Goal: Information Seeking & Learning: Learn about a topic

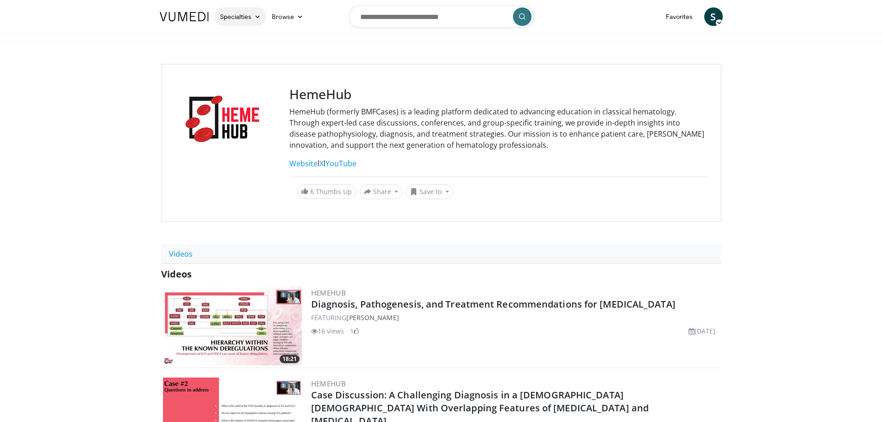
click at [258, 15] on icon at bounding box center [257, 16] width 6 height 6
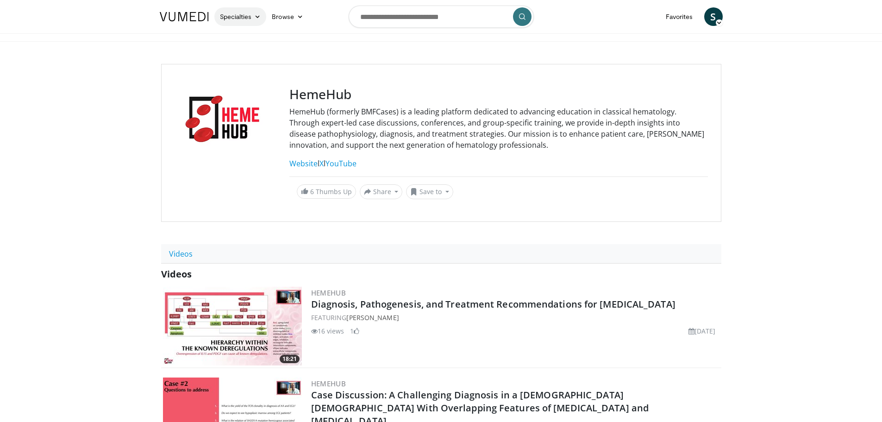
click at [246, 15] on link "Specialties" at bounding box center [240, 16] width 52 height 19
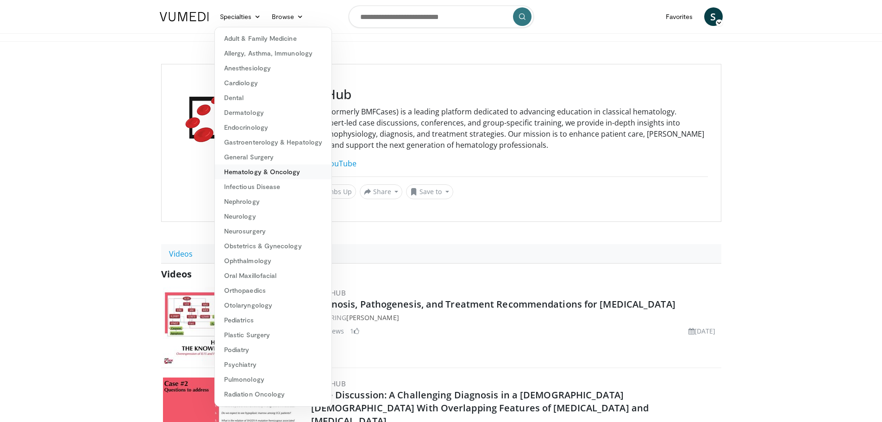
click at [257, 169] on link "Hematology & Oncology" at bounding box center [273, 171] width 117 height 15
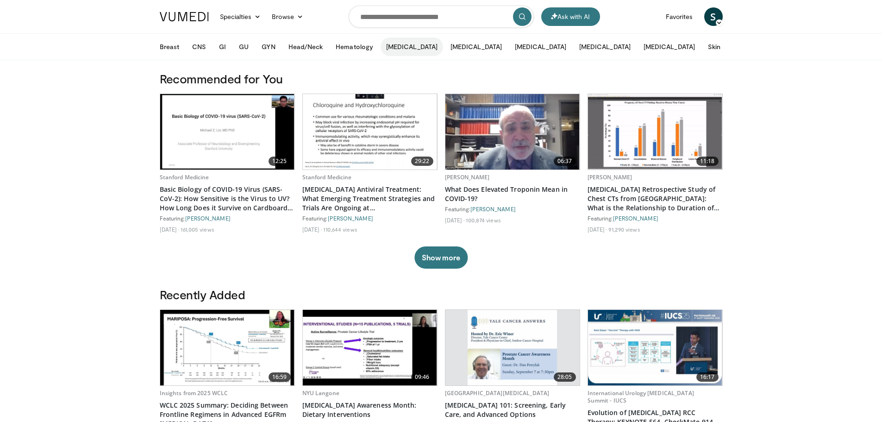
click at [396, 50] on button "[MEDICAL_DATA]" at bounding box center [411, 46] width 62 height 19
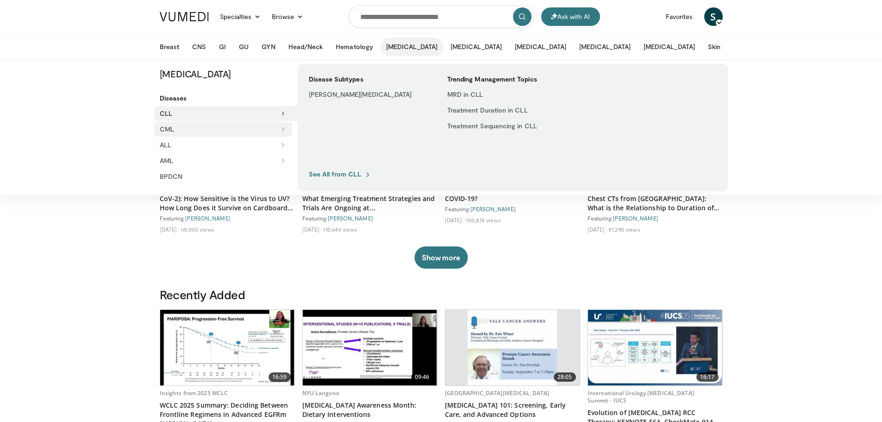
click at [178, 132] on button "CML" at bounding box center [223, 129] width 138 height 15
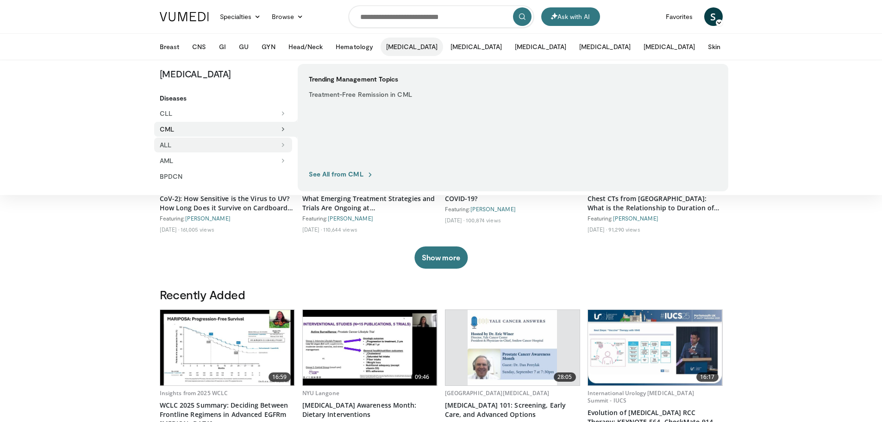
click at [178, 146] on button "ALL" at bounding box center [223, 144] width 138 height 15
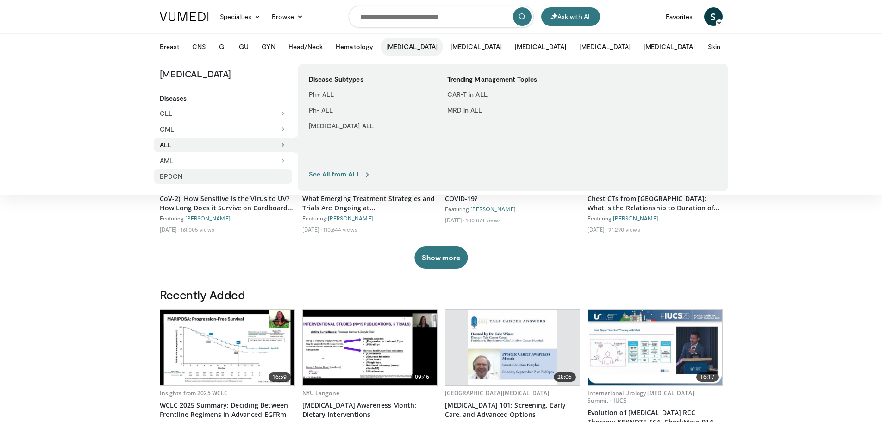
click at [179, 175] on link "BPDCN" at bounding box center [223, 176] width 138 height 15
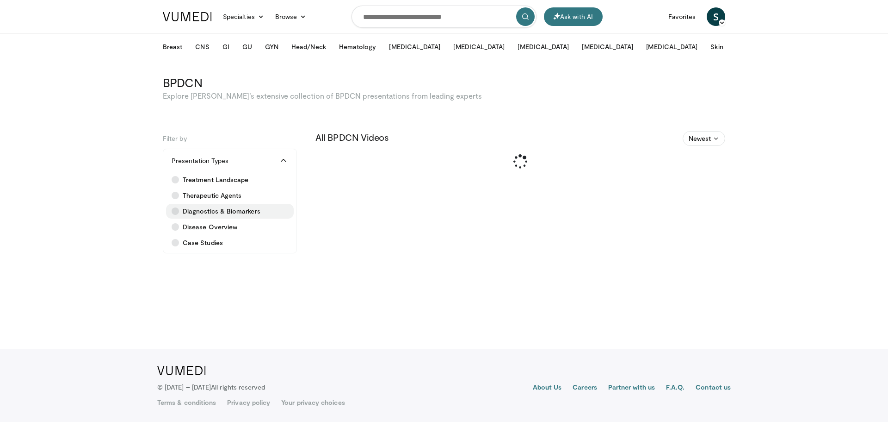
click at [237, 212] on span "Diagnostics & Biomarkers" at bounding box center [222, 210] width 78 height 9
